Goal: Task Accomplishment & Management: Complete application form

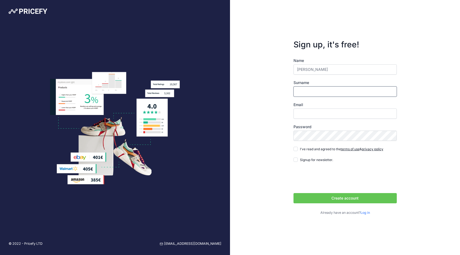
click at [317, 91] on input "Surname" at bounding box center [345, 91] width 103 height 10
click at [0, 255] on nordpass-autofill-portal at bounding box center [0, 255] width 0 height 0
type input "Scaramuzzino"
click at [313, 114] on input "[EMAIL_ADDRESS][DOMAIN_NAME]" at bounding box center [345, 114] width 103 height 10
click at [329, 116] on input "[EMAIL_ADDRESS][DOMAIN_NAME]" at bounding box center [345, 114] width 103 height 10
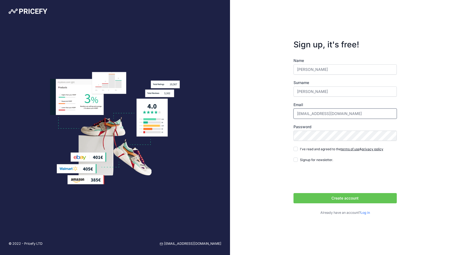
click at [329, 116] on input "[EMAIL_ADDRESS][DOMAIN_NAME]" at bounding box center [345, 114] width 103 height 10
type input "roberto@lupaanalytics.com"
click at [0, 255] on nordpass-autofill-portal at bounding box center [0, 255] width 0 height 0
click at [0, 255] on nordpass-portal at bounding box center [0, 255] width 0 height 0
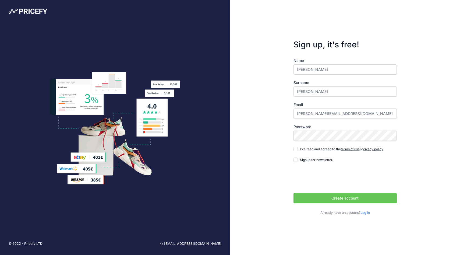
click at [347, 199] on button "Create account" at bounding box center [345, 198] width 103 height 10
drag, startPoint x: 308, startPoint y: 87, endPoint x: 177, endPoint y: -1, distance: 158.3
click at [177, 0] on html "© 2022 - Pricefy LTD support@pricefy.io Sign up, it's free!" at bounding box center [230, 127] width 460 height 255
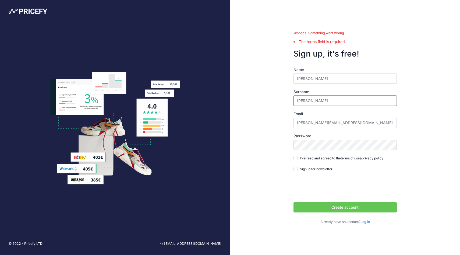
click at [317, 96] on input "Scaramuzzino" at bounding box center [345, 101] width 103 height 10
click at [324, 97] on input "Scaramuzzino" at bounding box center [345, 101] width 103 height 10
click at [0, 255] on nordpass-autofill-portal at bounding box center [0, 255] width 0 height 0
type input "[EMAIL_ADDRESS][DOMAIN_NAME]"
click at [342, 124] on input "[EMAIL_ADDRESS][DOMAIN_NAME]" at bounding box center [345, 123] width 103 height 10
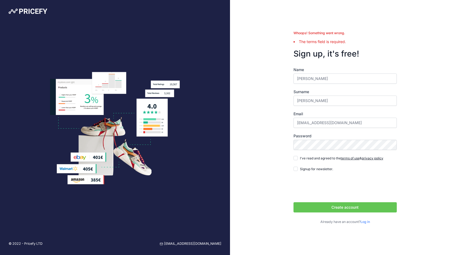
click at [262, 135] on div "Whoops! Something went wrong. The terms field is required. Sign up, it's free! …" at bounding box center [345, 127] width 230 height 255
click at [0, 255] on nordpass-autofill-portal at bounding box center [0, 255] width 0 height 0
click at [298, 156] on div "I've read and agreed to the terms of use & privacy policy" at bounding box center [339, 157] width 90 height 5
click at [297, 160] on input "I've read and agreed to the terms of use & privacy policy" at bounding box center [296, 158] width 4 height 4
checkbox input "true"
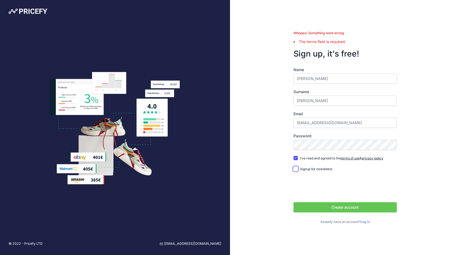
click at [296, 169] on input "Signup for newsletter." at bounding box center [296, 169] width 4 height 4
checkbox input "true"
click at [0, 255] on nordpass-portal at bounding box center [0, 255] width 0 height 0
drag, startPoint x: 356, startPoint y: 207, endPoint x: 356, endPoint y: 204, distance: 3.2
click at [356, 207] on button "Create account" at bounding box center [345, 207] width 103 height 10
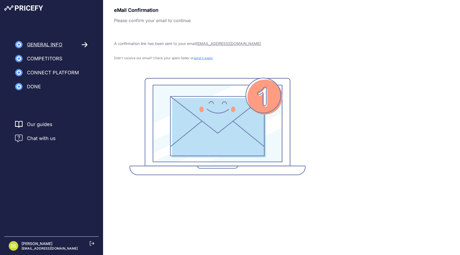
click at [85, 46] on icon at bounding box center [84, 44] width 5 height 5
click at [41, 60] on span "Competitors" at bounding box center [45, 59] width 36 height 8
click at [30, 11] on div "General Info Competitors Connect Platform Import Products Done Finish" at bounding box center [51, 47] width 103 height 95
